Goal: Find specific page/section: Find specific page/section

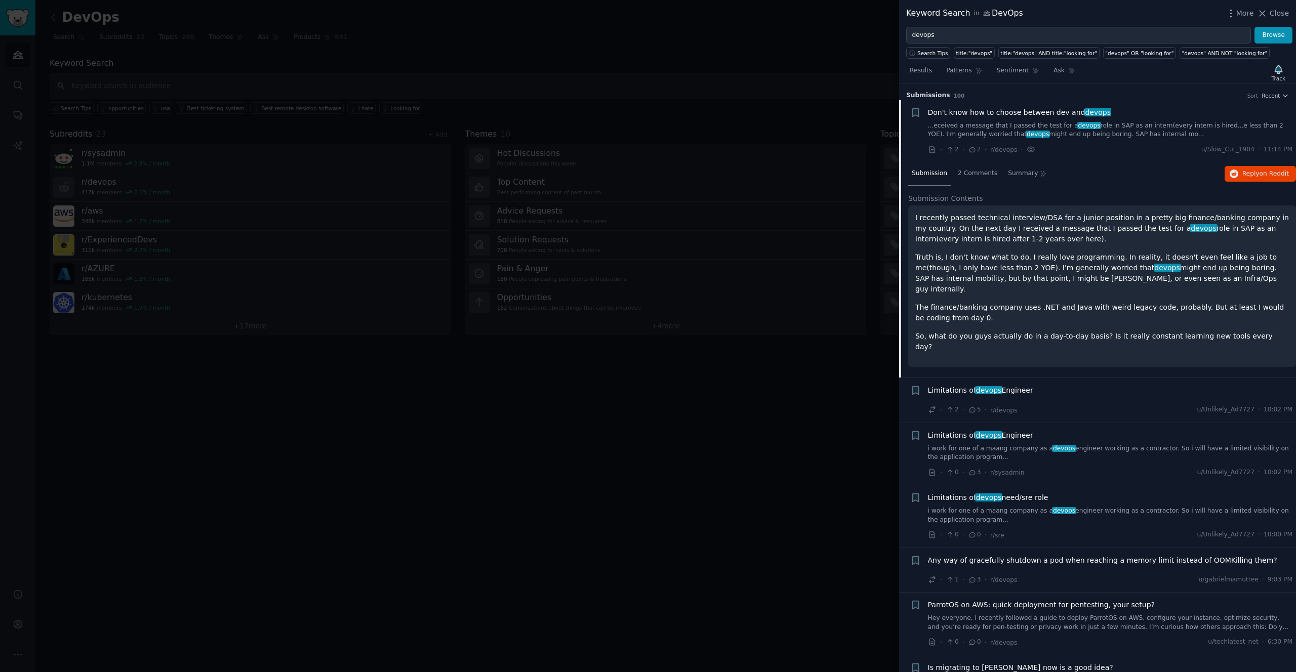
scroll to position [16, 0]
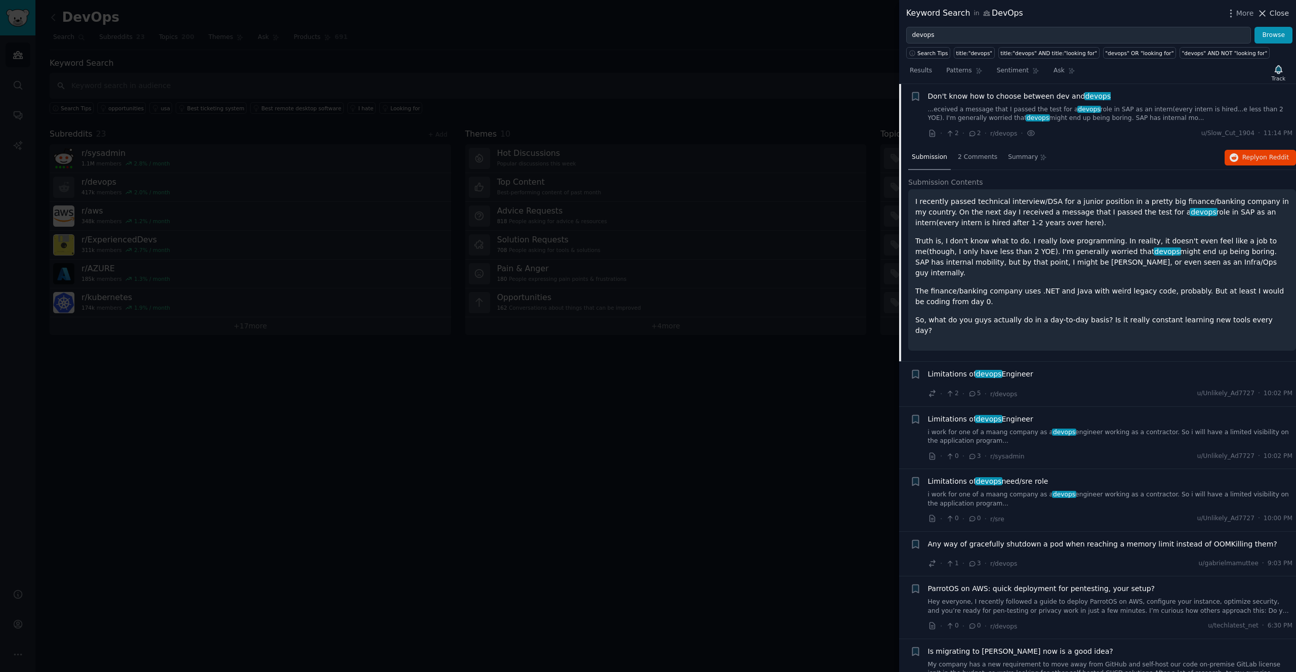
click at [1276, 12] on span "Close" at bounding box center [1279, 13] width 19 height 11
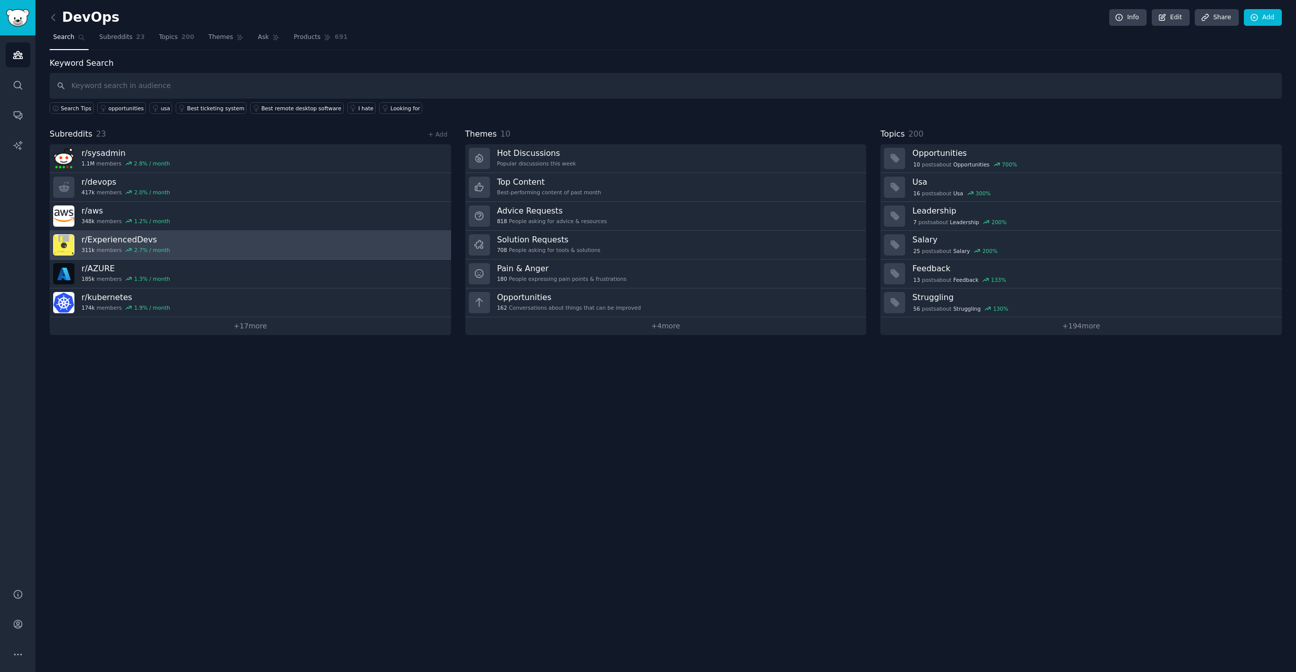
click at [165, 233] on link "r/ ExperiencedDevs 311k members 2.7 % / month" at bounding box center [251, 245] width 402 height 29
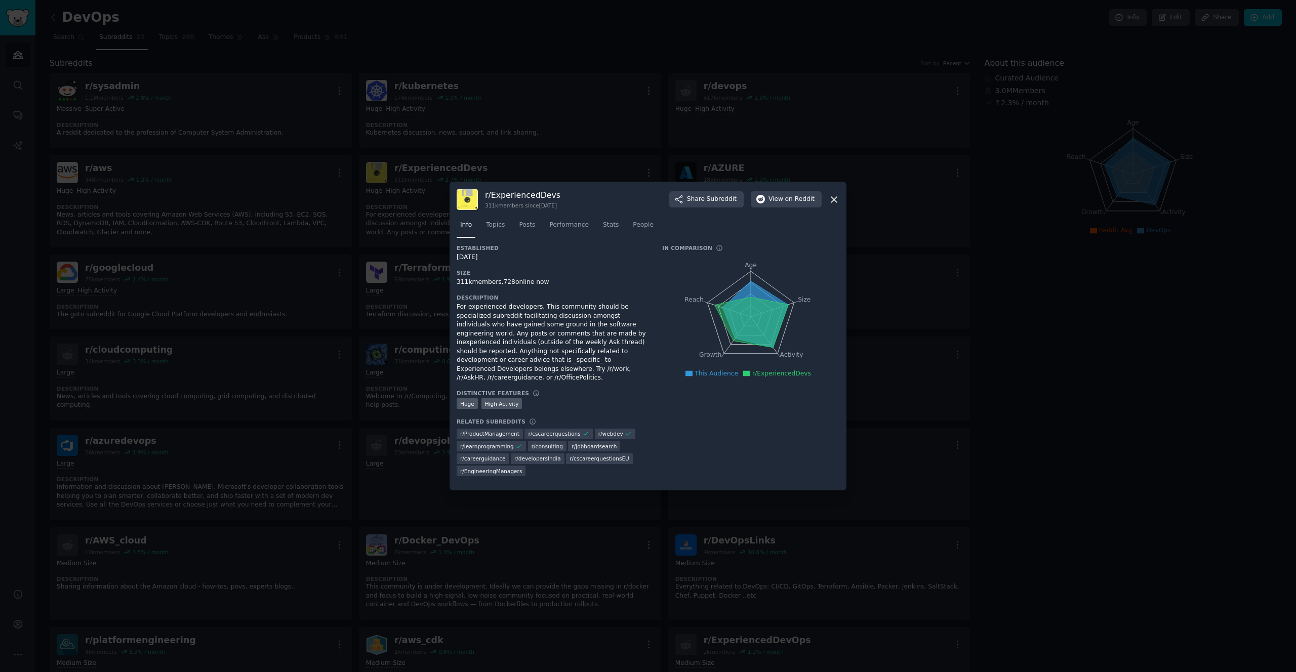
click at [248, 215] on div at bounding box center [648, 336] width 1296 height 672
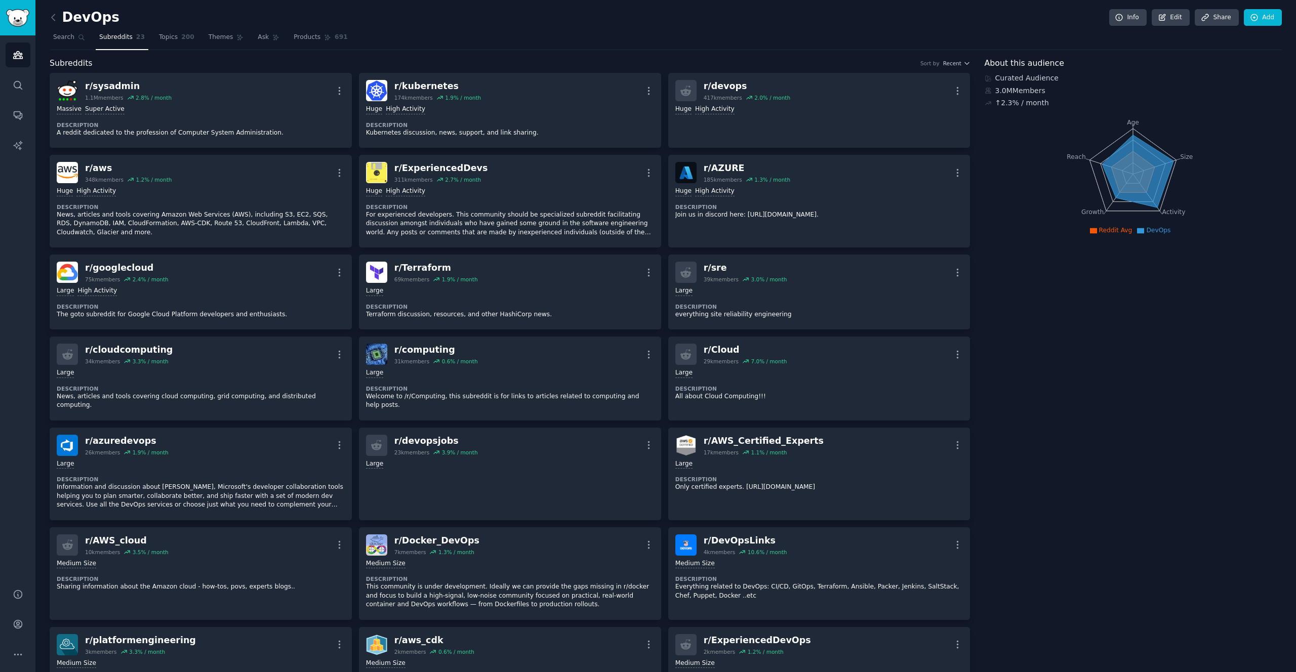
click at [835, 33] on nav "Search Subreddits 23 Topics 200 Themes Ask Products 691" at bounding box center [666, 39] width 1233 height 21
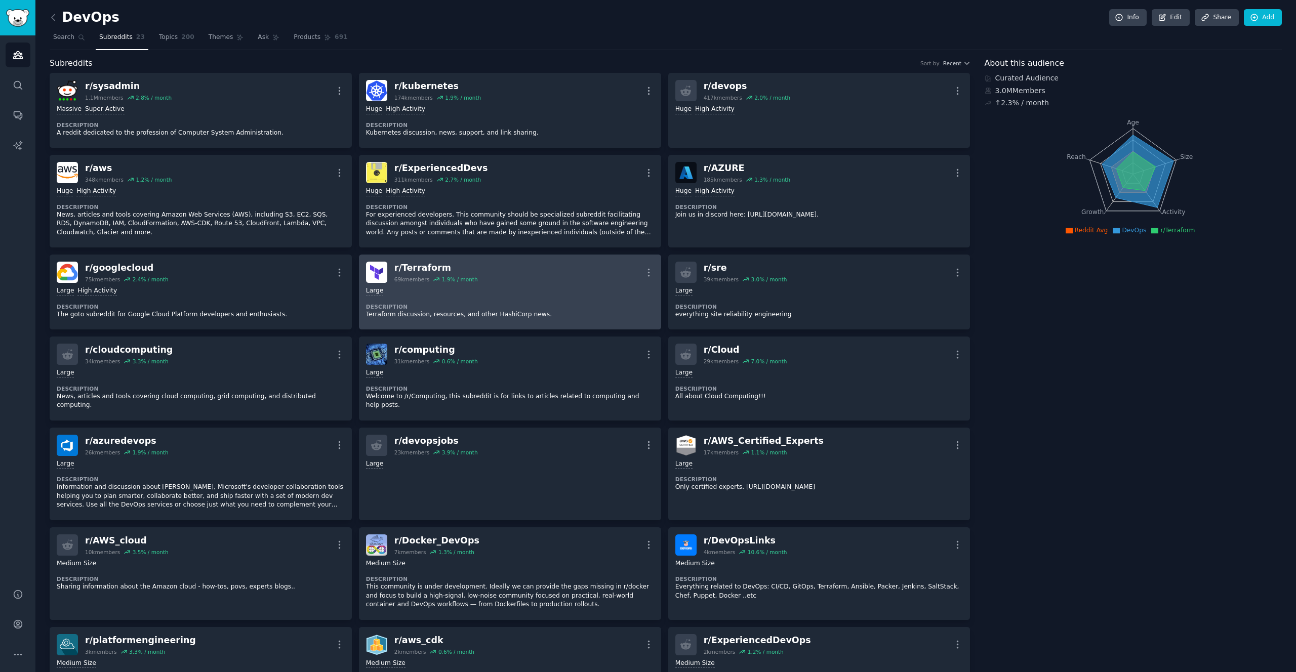
click at [613, 294] on div "Large" at bounding box center [510, 292] width 288 height 10
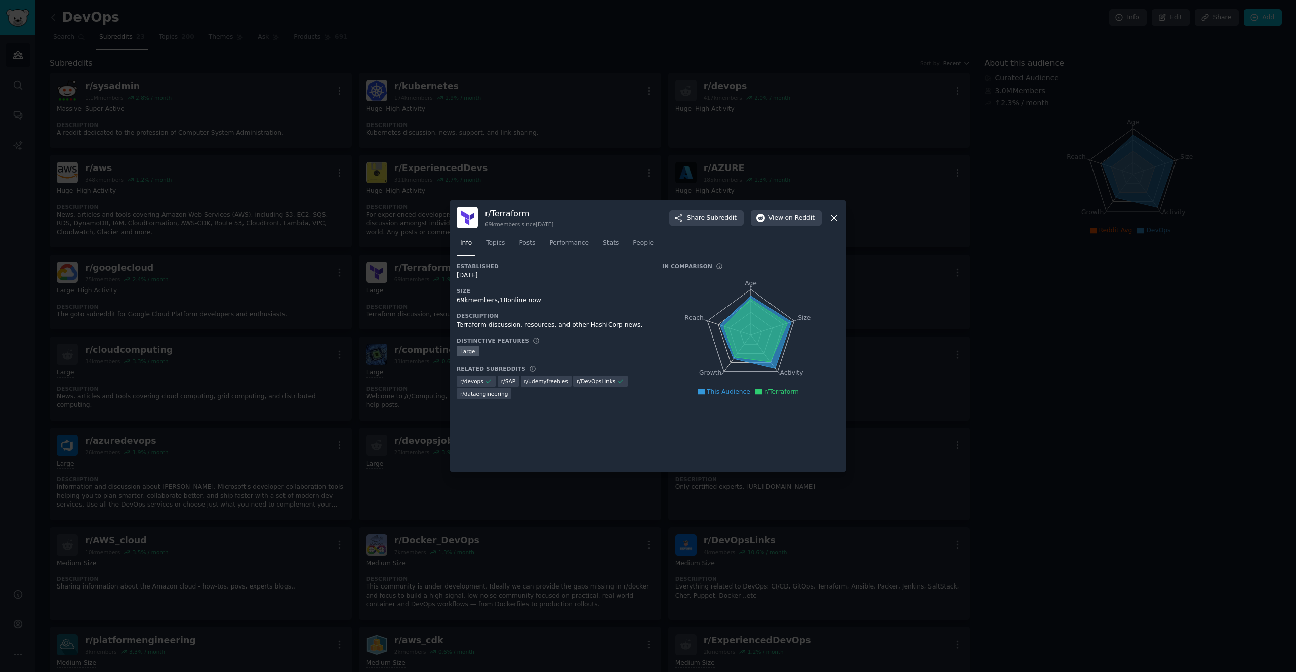
click at [1066, 358] on div at bounding box center [648, 336] width 1296 height 672
